Goal: Information Seeking & Learning: Understand process/instructions

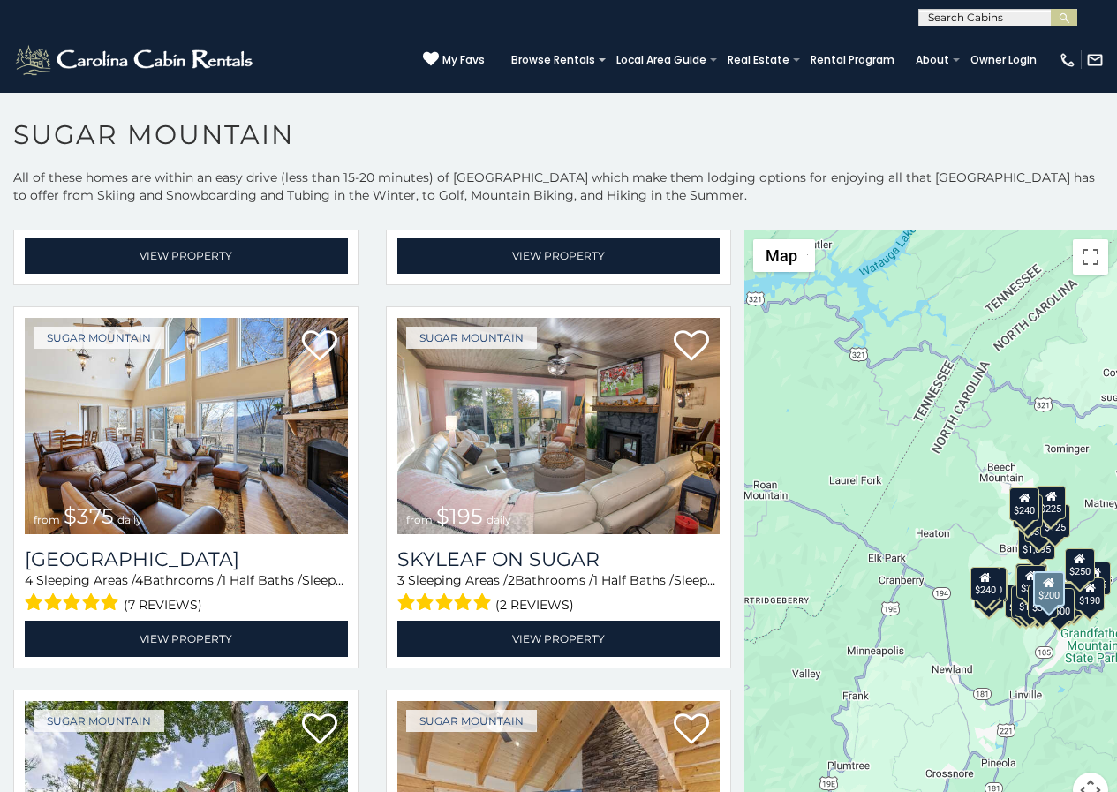
scroll to position [735, 0]
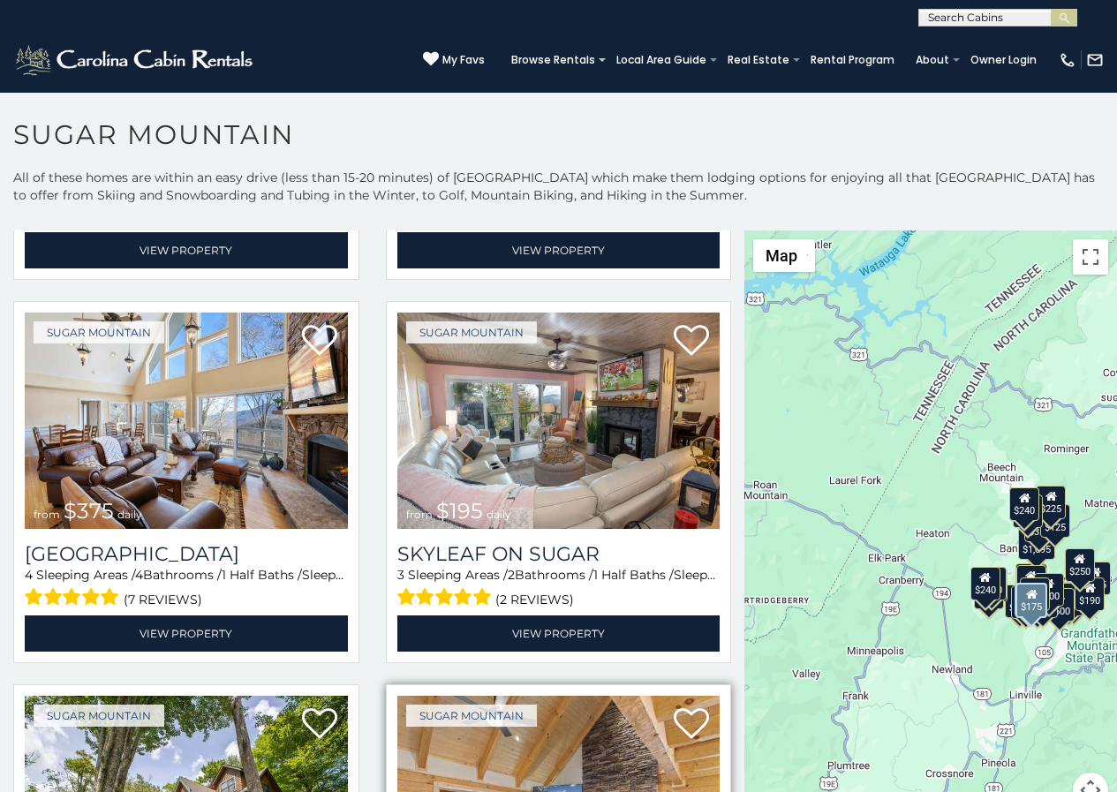
click at [421, 788] on img at bounding box center [558, 804] width 323 height 216
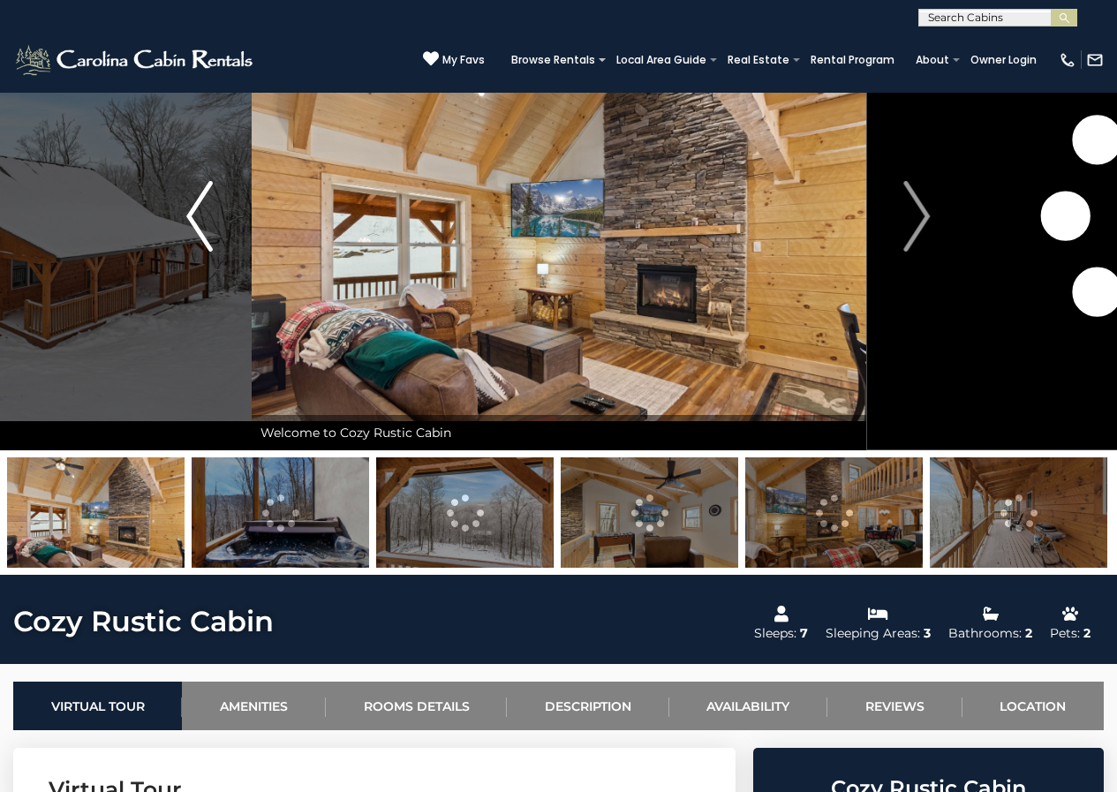
scroll to position [110, 0]
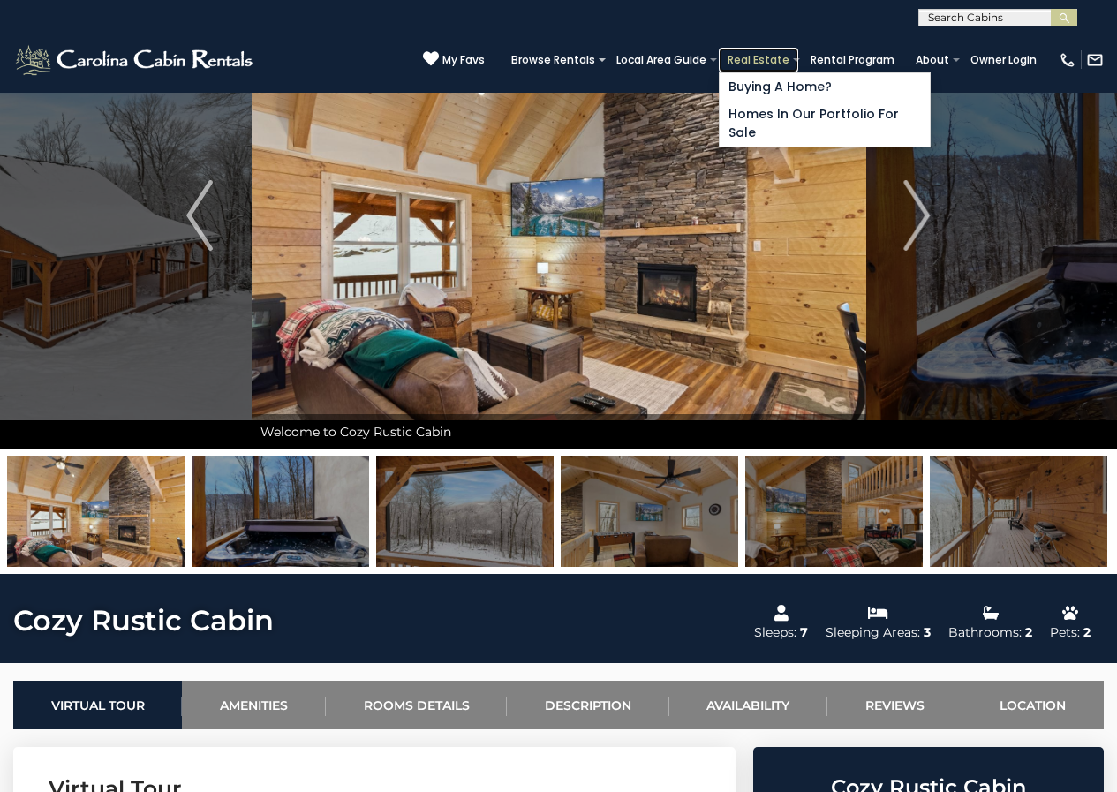
click at [779, 52] on link "Real Estate" at bounding box center [758, 60] width 79 height 25
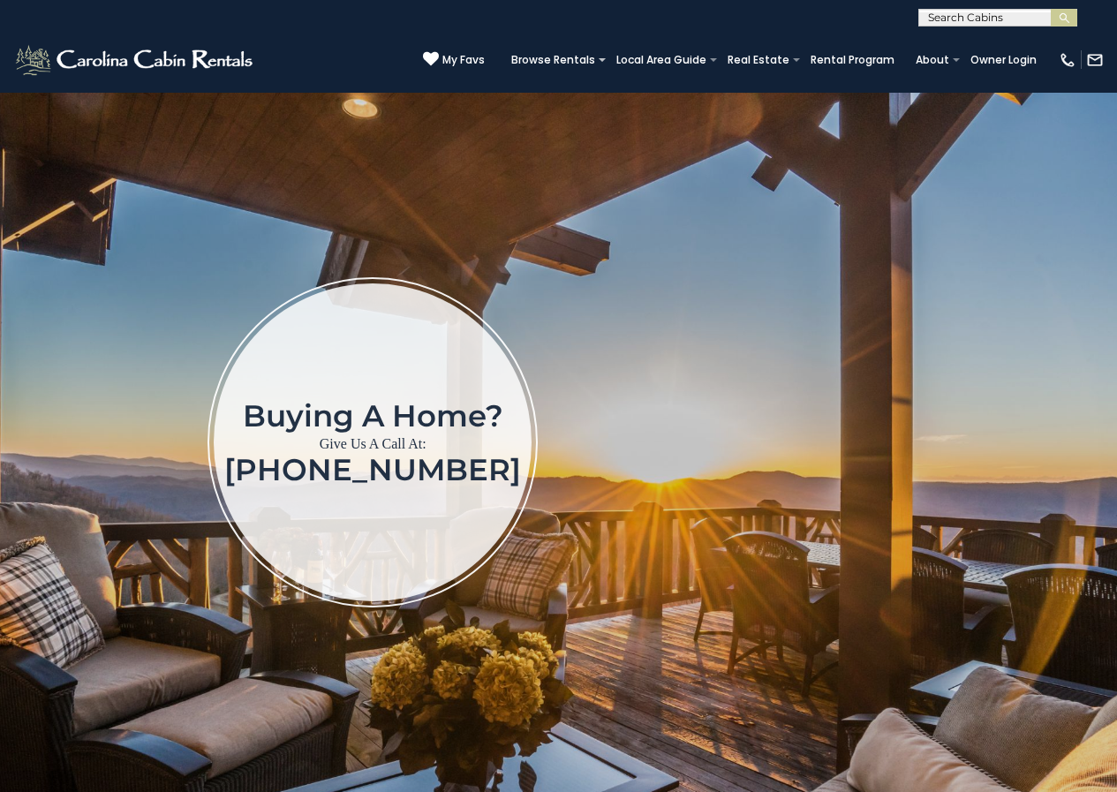
scroll to position [147, 0]
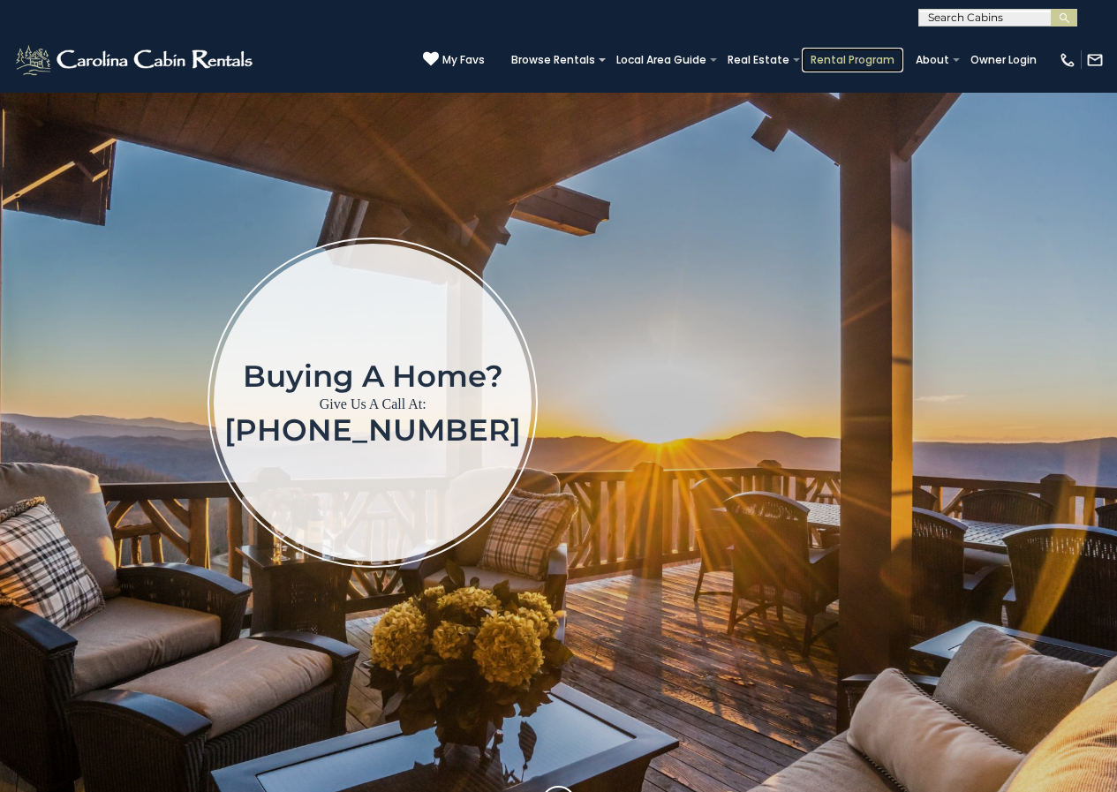
click at [844, 51] on link "Rental Program" at bounding box center [853, 60] width 102 height 25
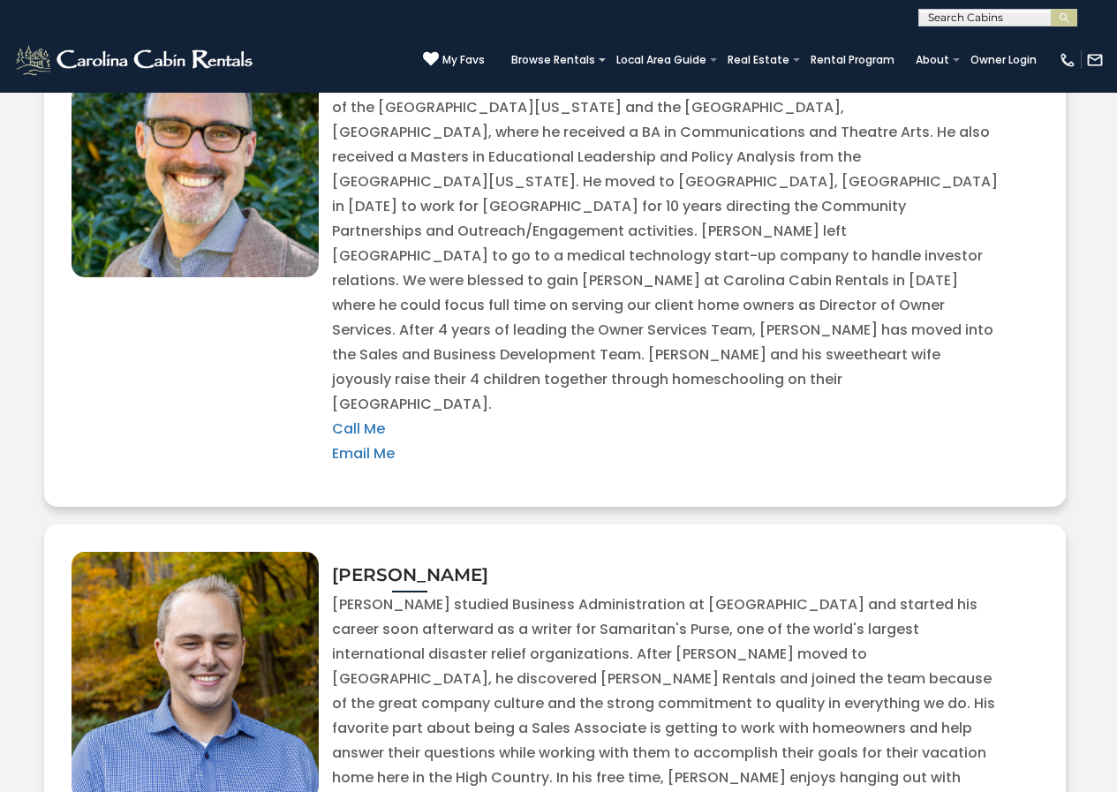
scroll to position [3647, 0]
